Goal: Task Accomplishment & Management: Use online tool/utility

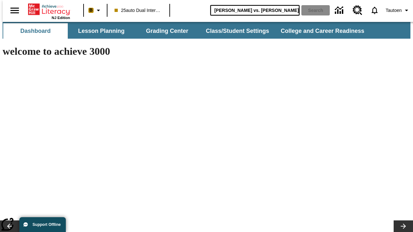
type input "Michelangelo vs. Leonardo"
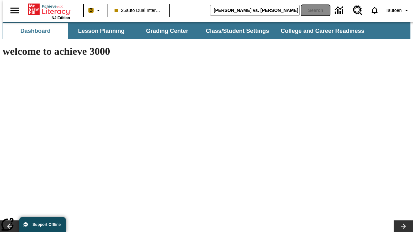
click at [311, 10] on button "Search" at bounding box center [315, 10] width 28 height 10
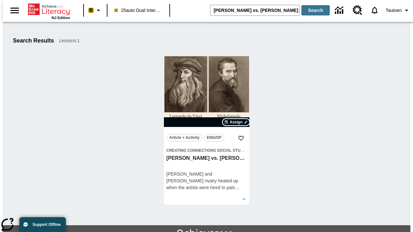
click at [236, 122] on span "Assign" at bounding box center [235, 122] width 13 height 6
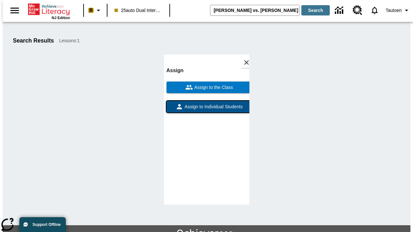
click at [206, 104] on span "Assign to Individual Students" at bounding box center [212, 107] width 59 height 7
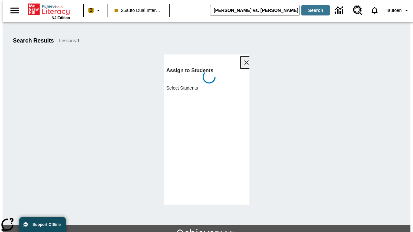
scroll to position [35, 0]
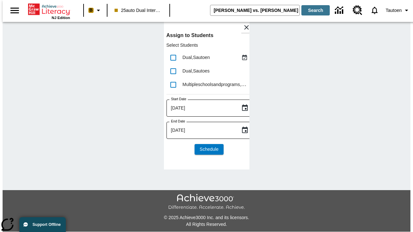
click at [173, 57] on input "lesson details" at bounding box center [173, 58] width 14 height 14
checkbox input "true"
